Goal: Task Accomplishment & Management: Use online tool/utility

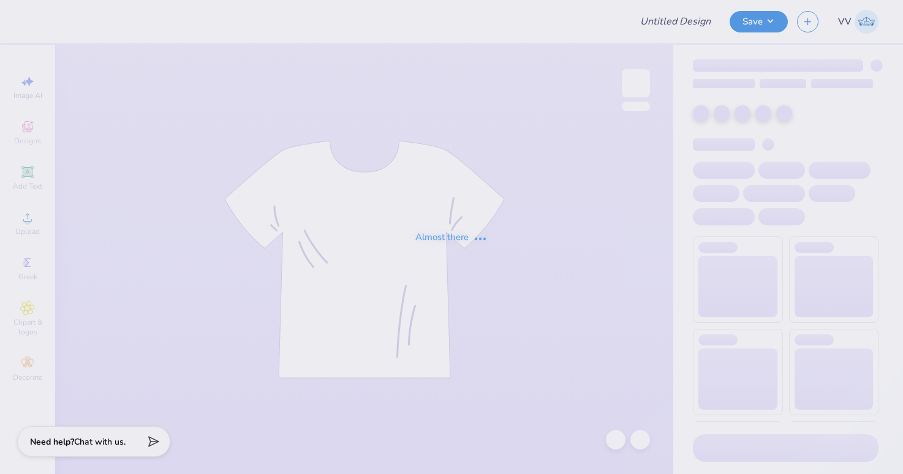
type input "OAC"
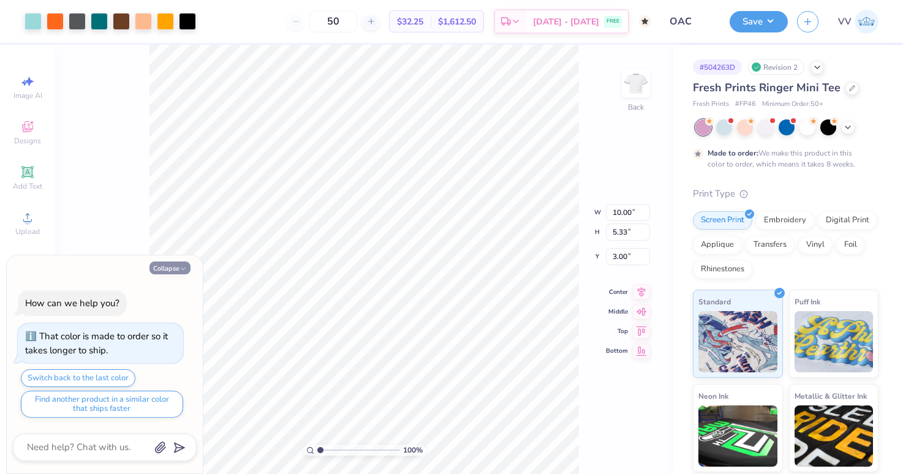
click at [163, 271] on button "Collapse" at bounding box center [170, 268] width 41 height 13
type textarea "x"
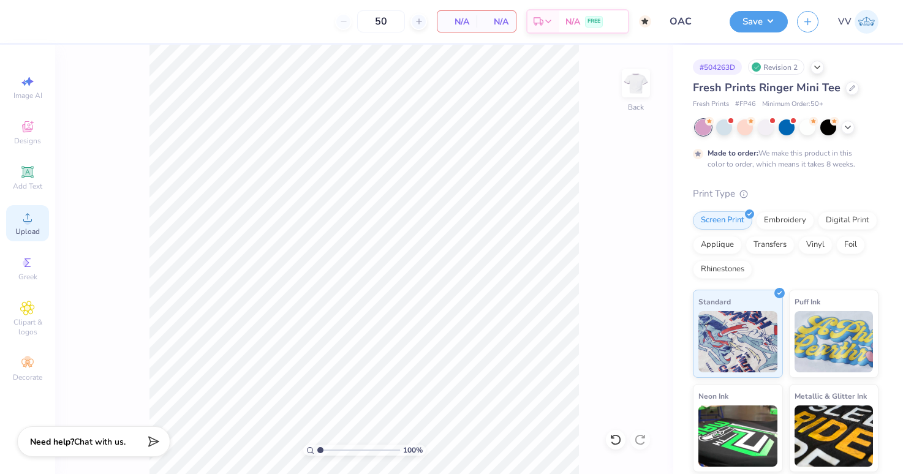
click at [31, 227] on span "Upload" at bounding box center [27, 232] width 25 height 10
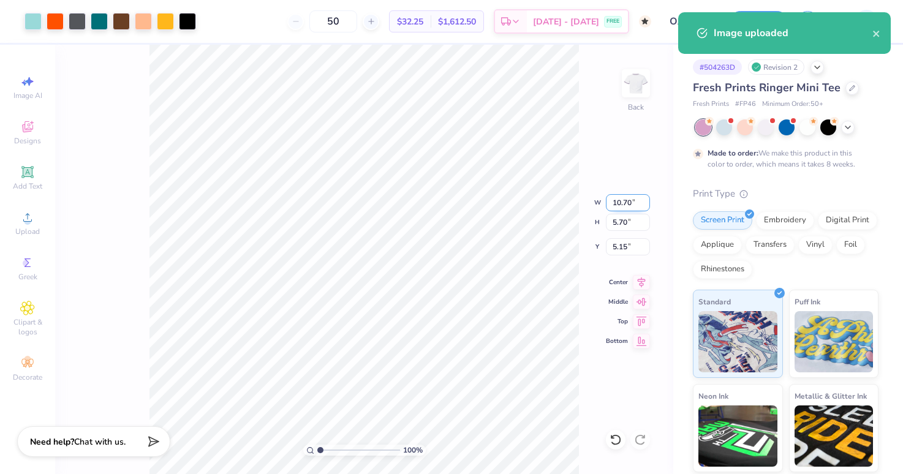
click at [617, 209] on input "10.70" at bounding box center [628, 202] width 44 height 17
type input "10.00"
type input "5.33"
type input "2.00"
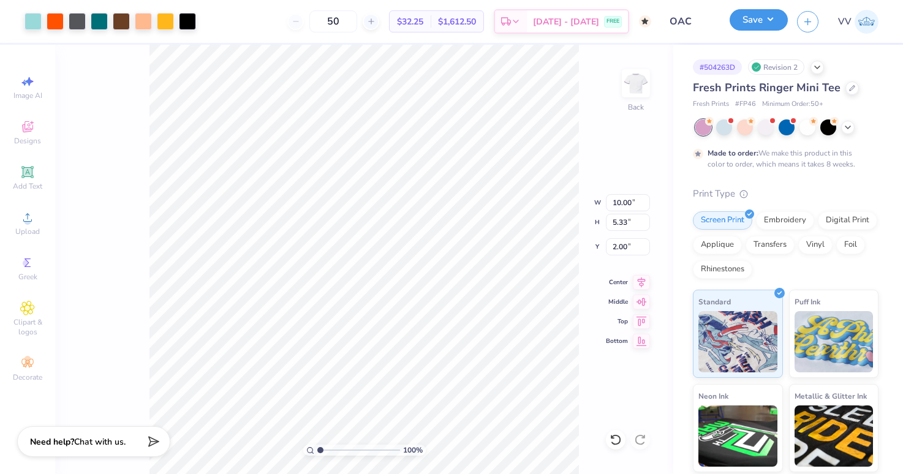
click at [761, 26] on button "Save" at bounding box center [759, 19] width 58 height 21
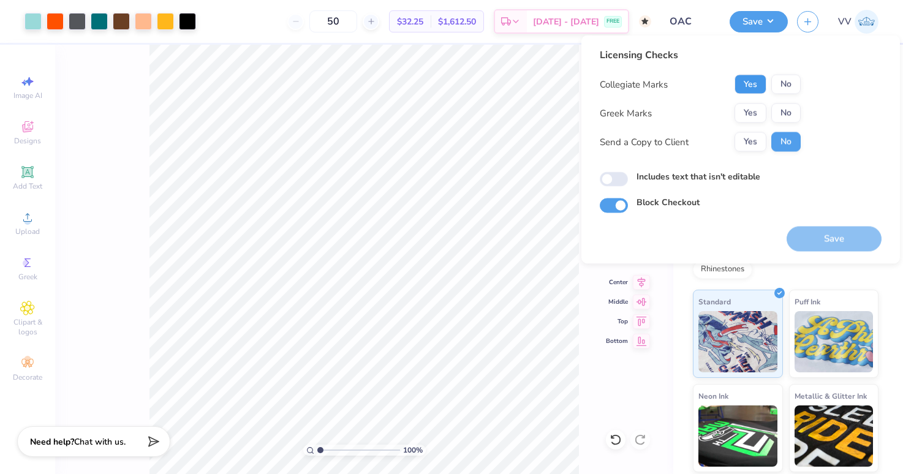
click at [756, 88] on button "Yes" at bounding box center [751, 85] width 32 height 20
click at [788, 107] on button "No" at bounding box center [786, 114] width 29 height 20
drag, startPoint x: 617, startPoint y: 180, endPoint x: 653, endPoint y: 196, distance: 39.0
click at [617, 180] on input "Includes text that isn't editable" at bounding box center [614, 179] width 28 height 15
checkbox input "true"
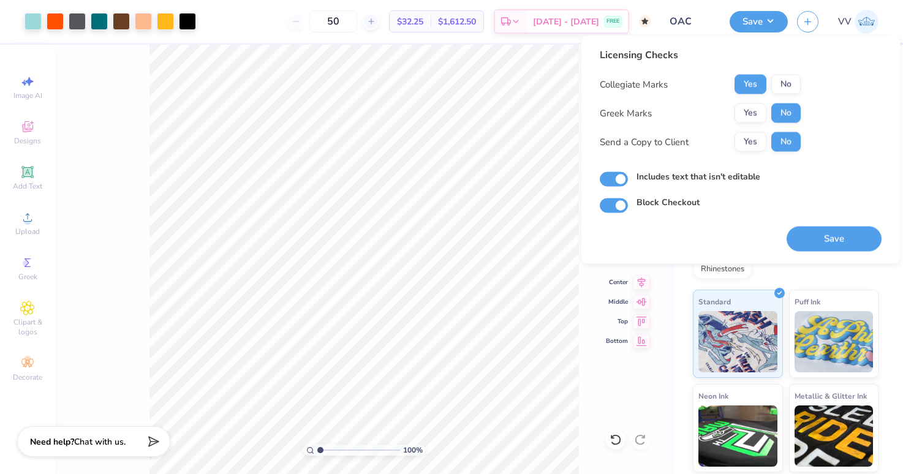
click at [781, 225] on div "Licensing Checks Collegiate Marks Yes No Greek Marks Yes No Send a Copy to Clie…" at bounding box center [741, 150] width 282 height 204
click at [810, 232] on button "Save" at bounding box center [834, 239] width 95 height 25
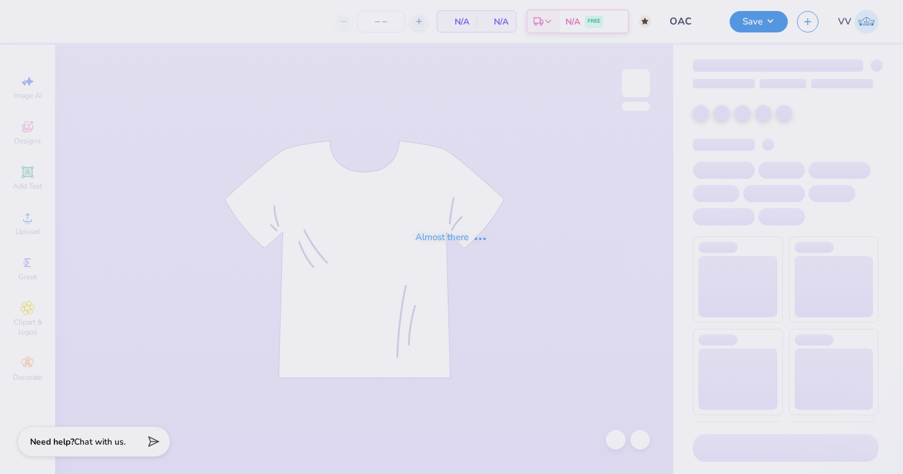
type input "OAC"
type input "50"
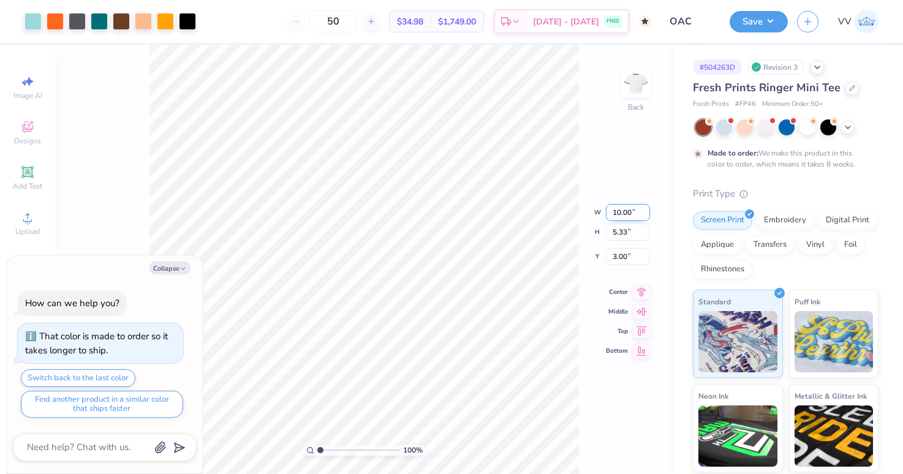
click at [626, 211] on input "10.00" at bounding box center [628, 212] width 44 height 17
click at [631, 259] on input "3.00" at bounding box center [628, 256] width 44 height 17
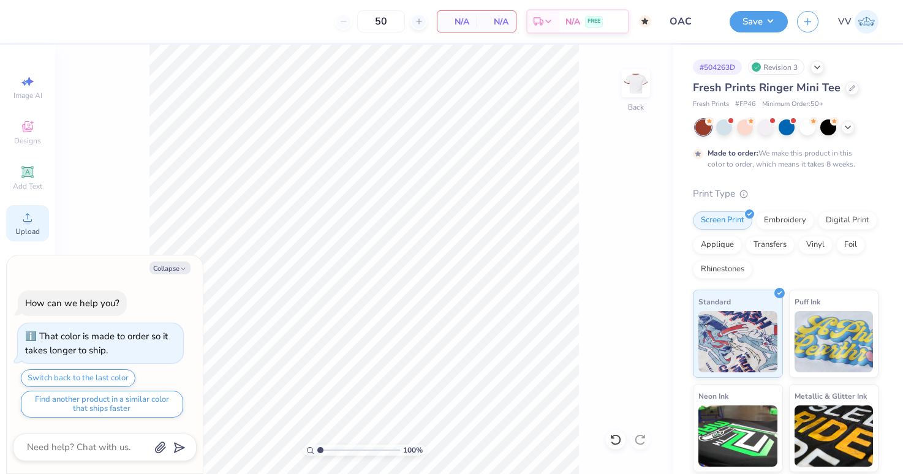
click at [20, 216] on icon at bounding box center [27, 217] width 15 height 15
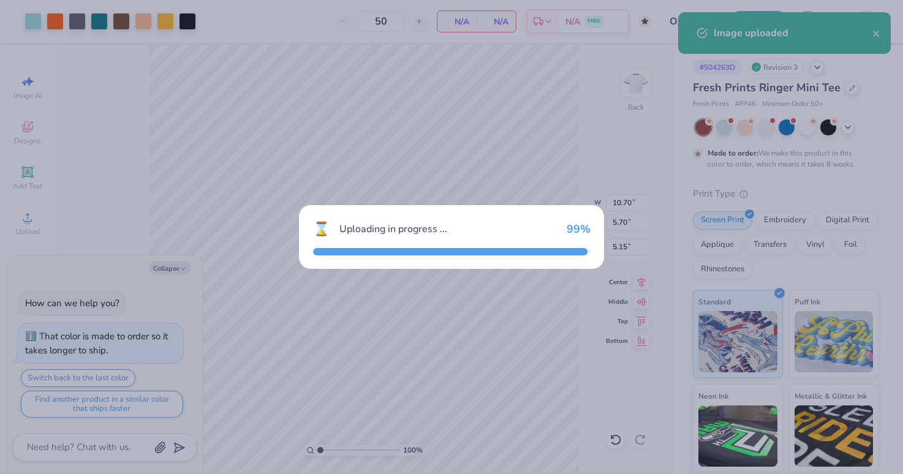
type textarea "x"
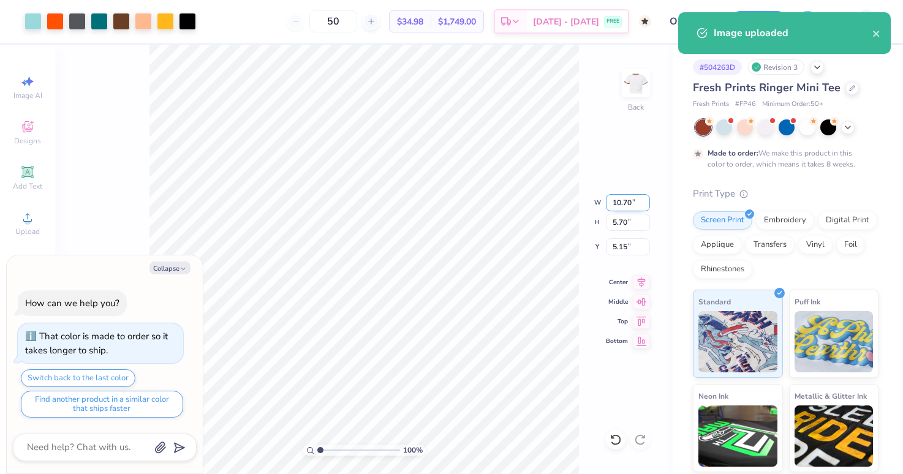
click at [632, 207] on input "10.70" at bounding box center [628, 202] width 44 height 17
type input "10"
type textarea "x"
type input "10.00"
type input "5.33"
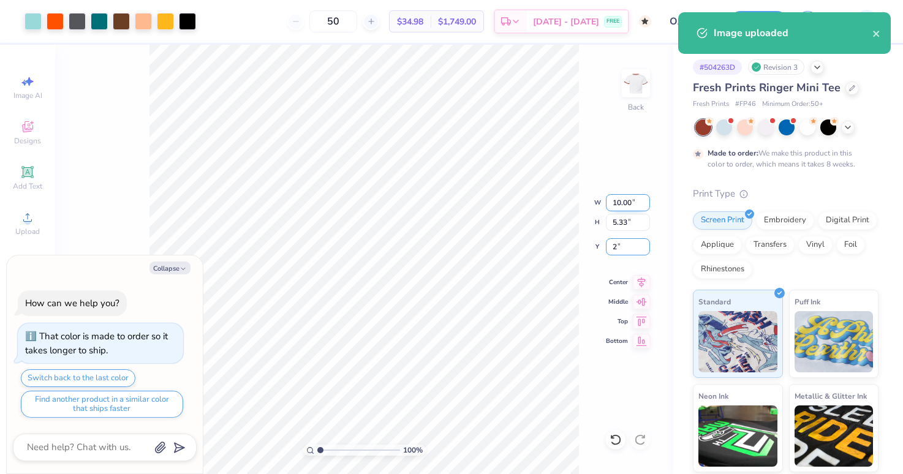
type input "2"
type textarea "x"
type input "2.00"
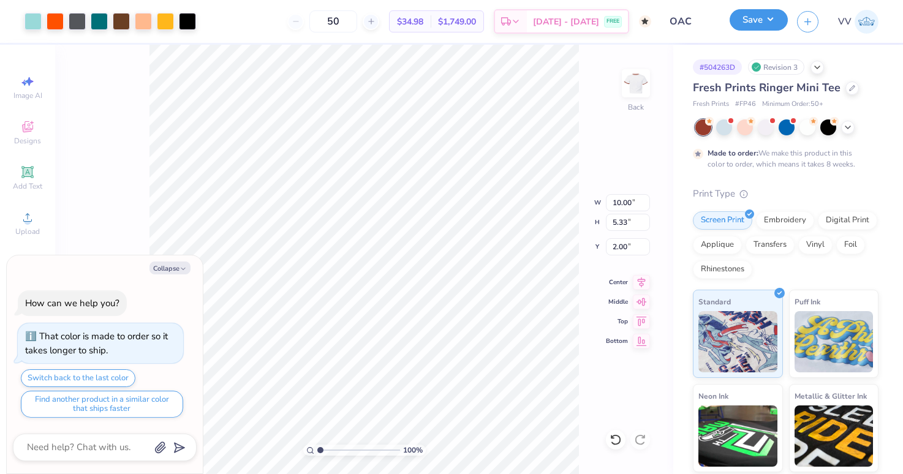
click at [757, 21] on button "Save" at bounding box center [759, 19] width 58 height 21
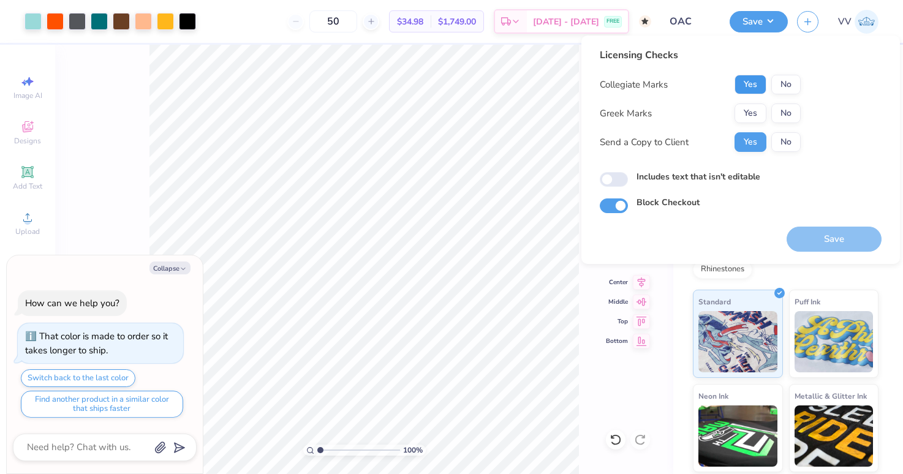
click at [740, 83] on button "Yes" at bounding box center [751, 85] width 32 height 20
click at [796, 116] on button "No" at bounding box center [786, 114] width 29 height 20
type textarea "x"
click at [612, 181] on input "Includes text that isn't editable" at bounding box center [614, 179] width 28 height 15
checkbox input "true"
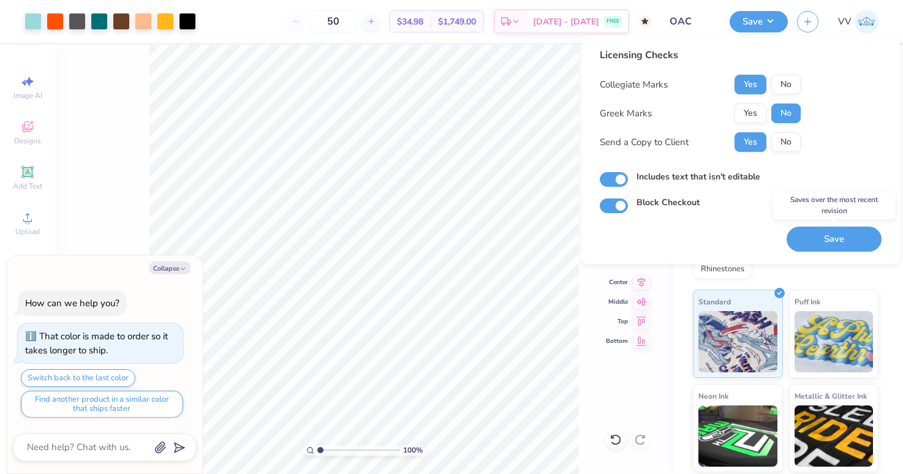
click at [819, 238] on button "Save" at bounding box center [834, 239] width 95 height 25
type textarea "x"
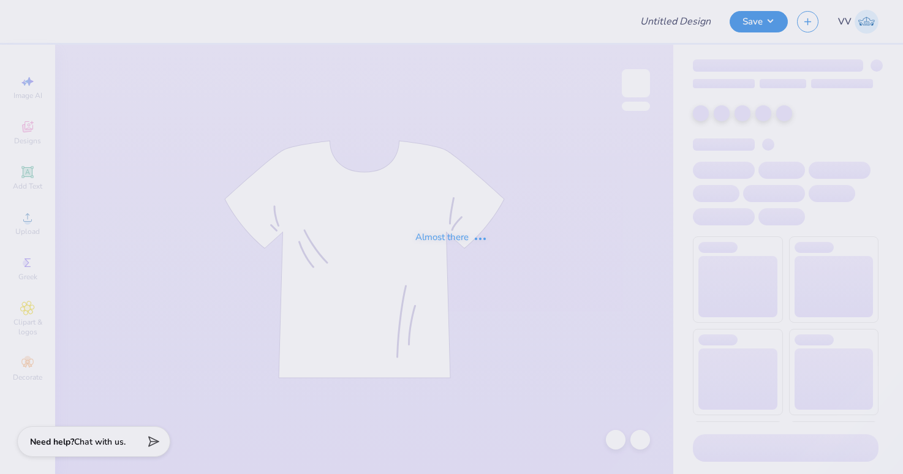
type input "Delta Chi F1 Fall 2025 Merch"
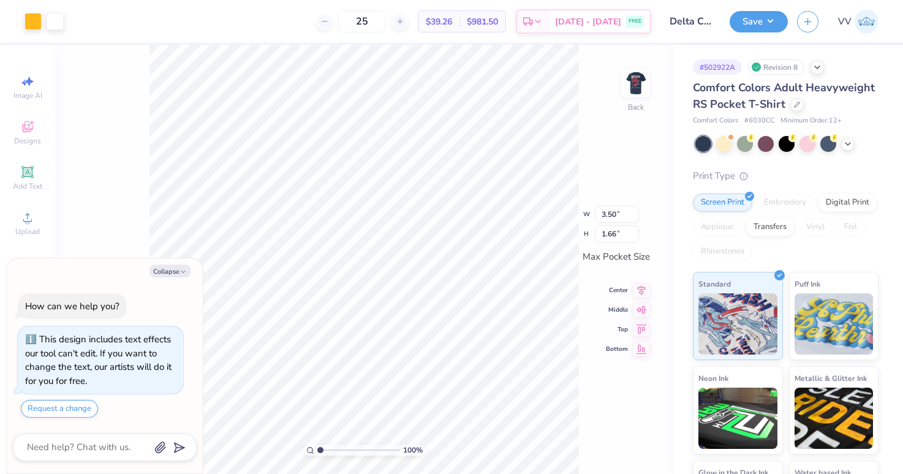
drag, startPoint x: 638, startPoint y: 83, endPoint x: 616, endPoint y: 99, distance: 27.2
click at [638, 83] on img at bounding box center [636, 83] width 25 height 25
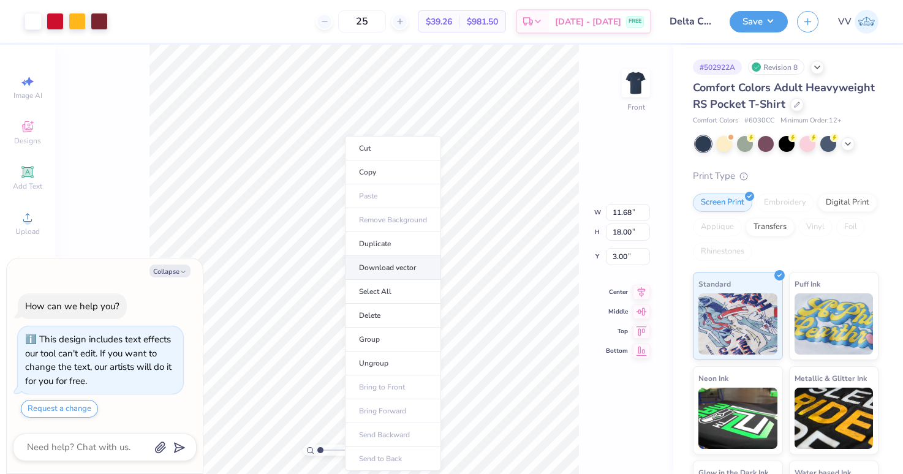
click at [403, 265] on li "Download vector" at bounding box center [393, 268] width 96 height 24
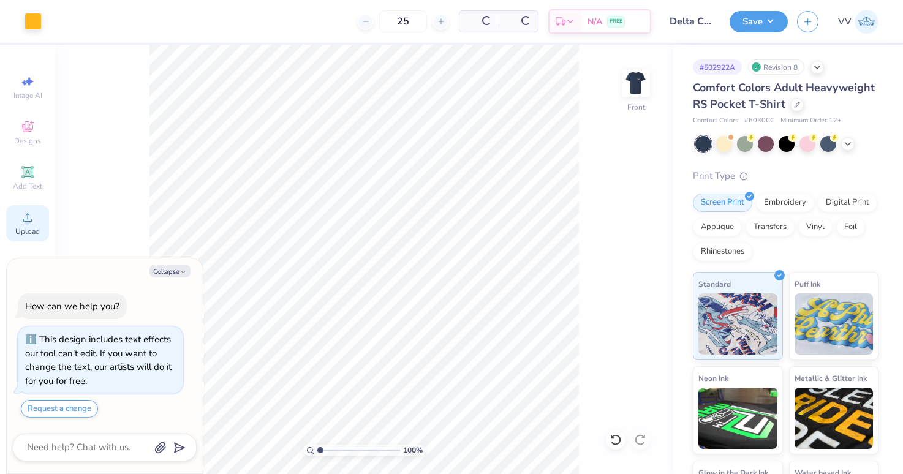
click at [30, 217] on icon at bounding box center [27, 217] width 15 height 15
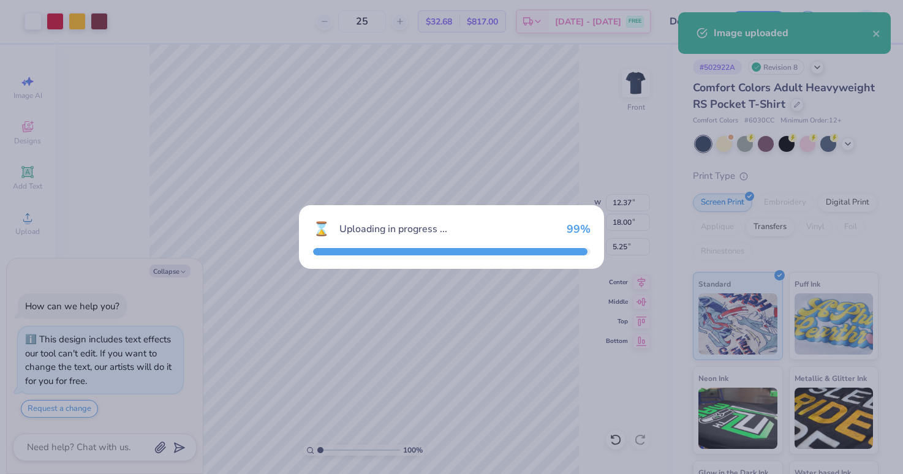
type textarea "x"
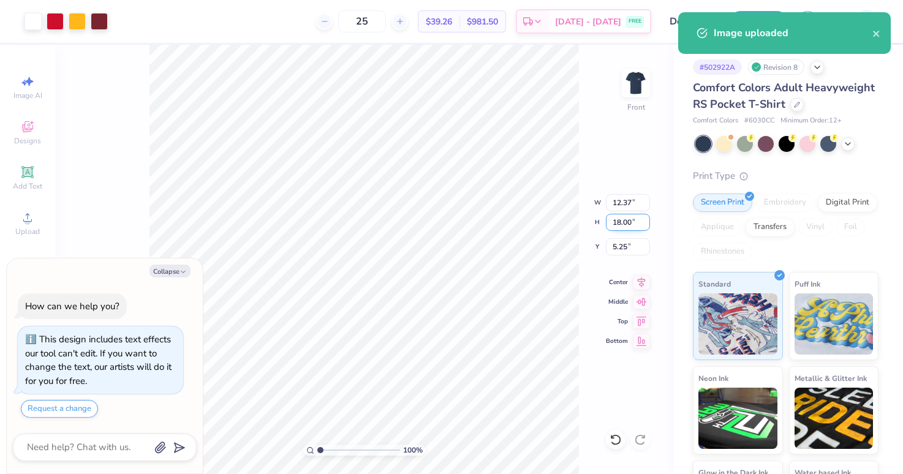
click at [621, 227] on input "18.00" at bounding box center [628, 222] width 44 height 17
type input "16.99"
type textarea "x"
type input "11.68"
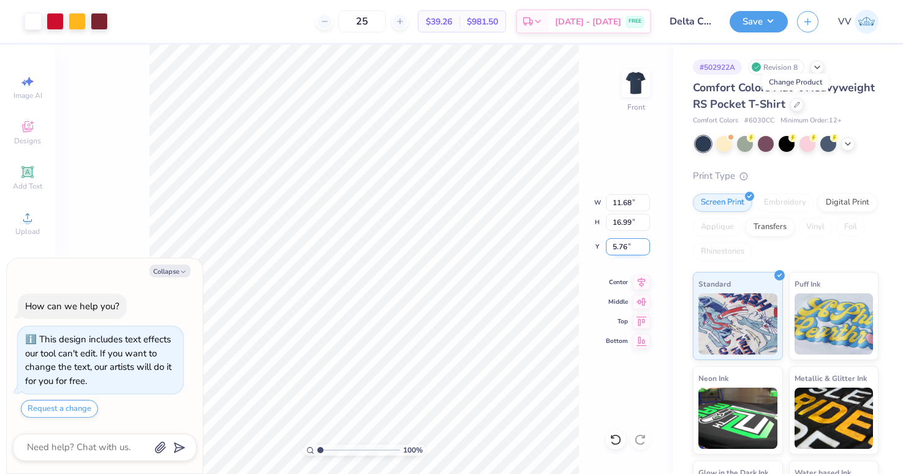
click at [624, 241] on input "5.76" at bounding box center [628, 246] width 44 height 17
type input "4.01"
click at [743, 26] on button "Save" at bounding box center [759, 19] width 58 height 21
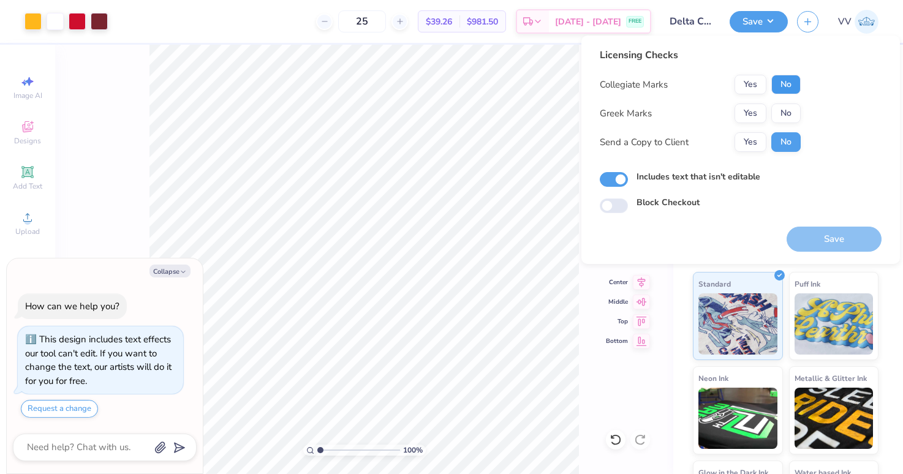
click at [777, 88] on button "No" at bounding box center [786, 85] width 29 height 20
click at [759, 115] on button "Yes" at bounding box center [751, 114] width 32 height 20
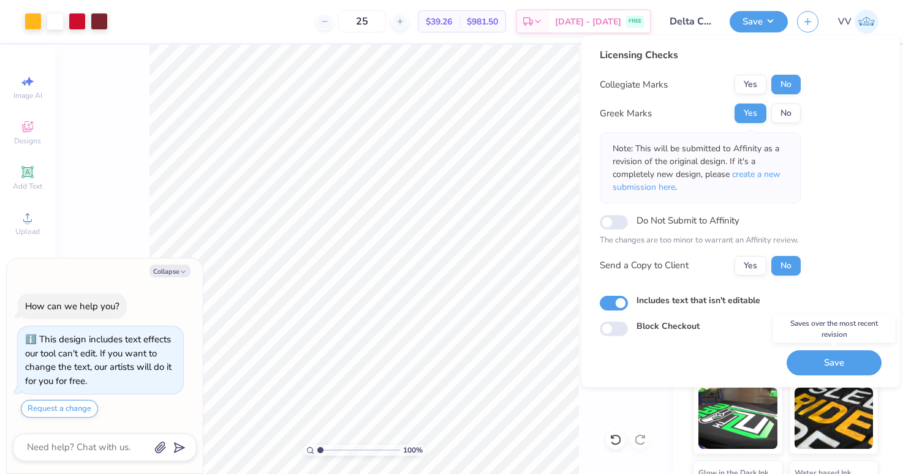
drag, startPoint x: 829, startPoint y: 365, endPoint x: 820, endPoint y: 350, distance: 17.6
click at [829, 365] on button "Save" at bounding box center [834, 363] width 95 height 25
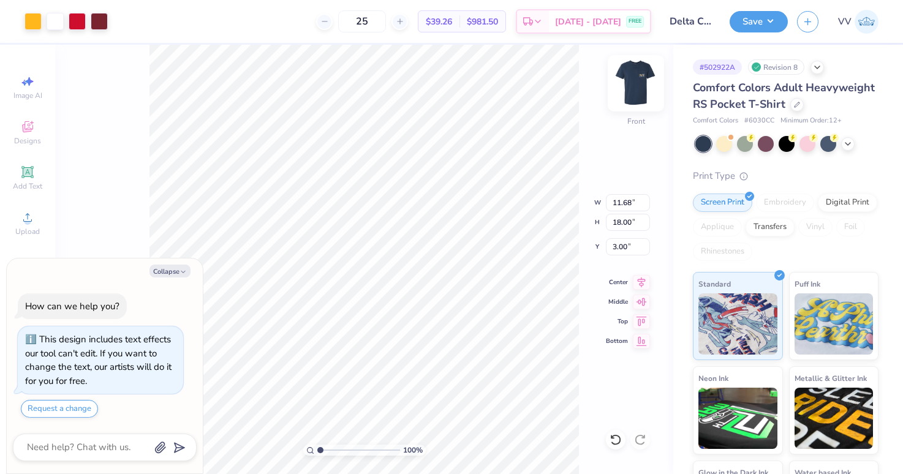
click at [637, 84] on img at bounding box center [636, 83] width 49 height 49
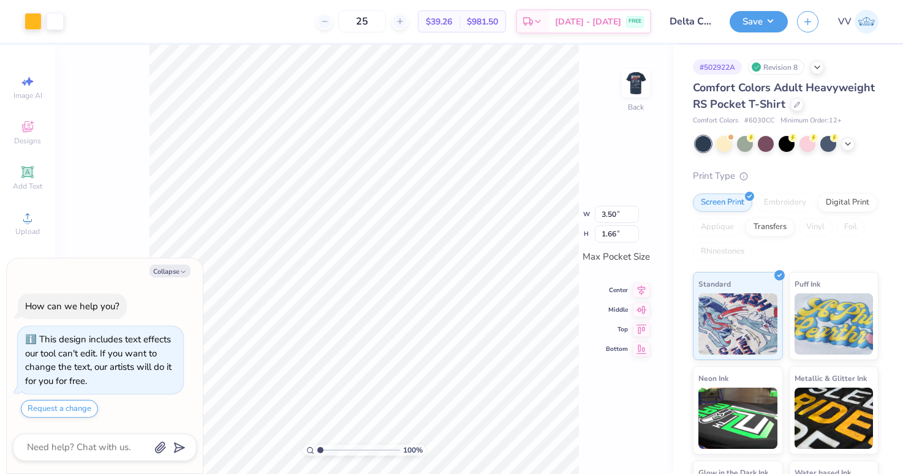
type textarea "x"
